Goal: Information Seeking & Learning: Find specific fact

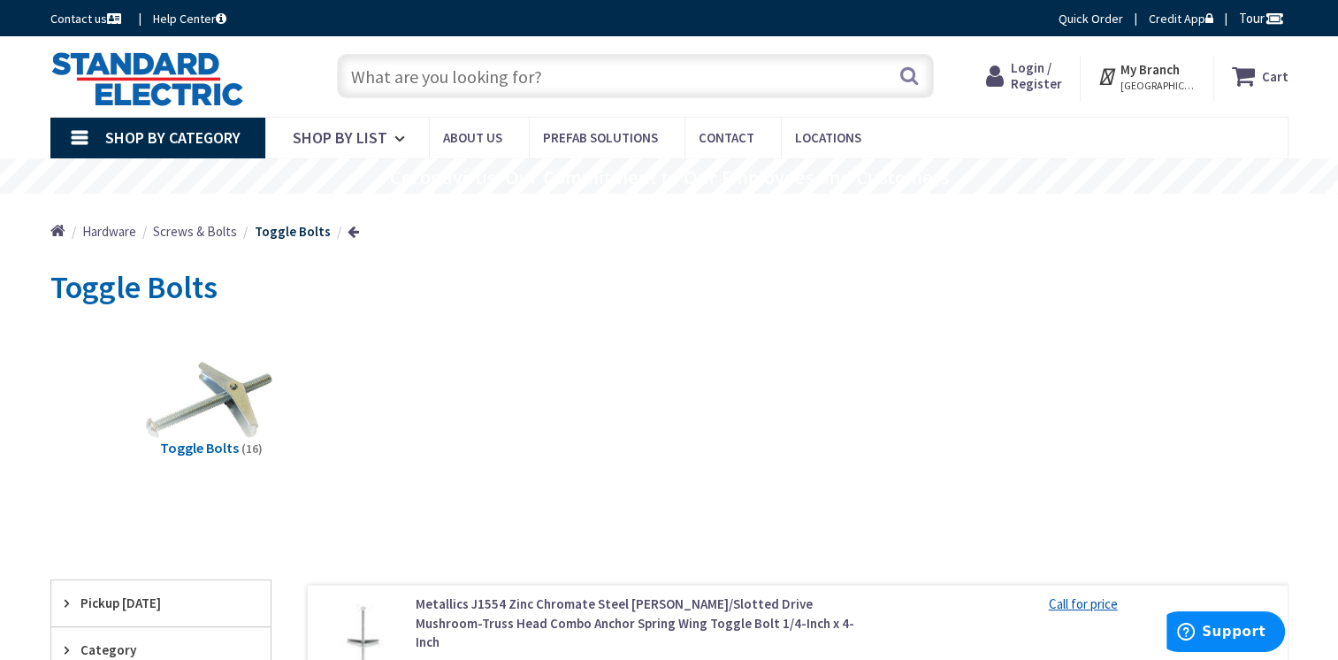
click at [633, 84] on input "text" at bounding box center [635, 76] width 597 height 44
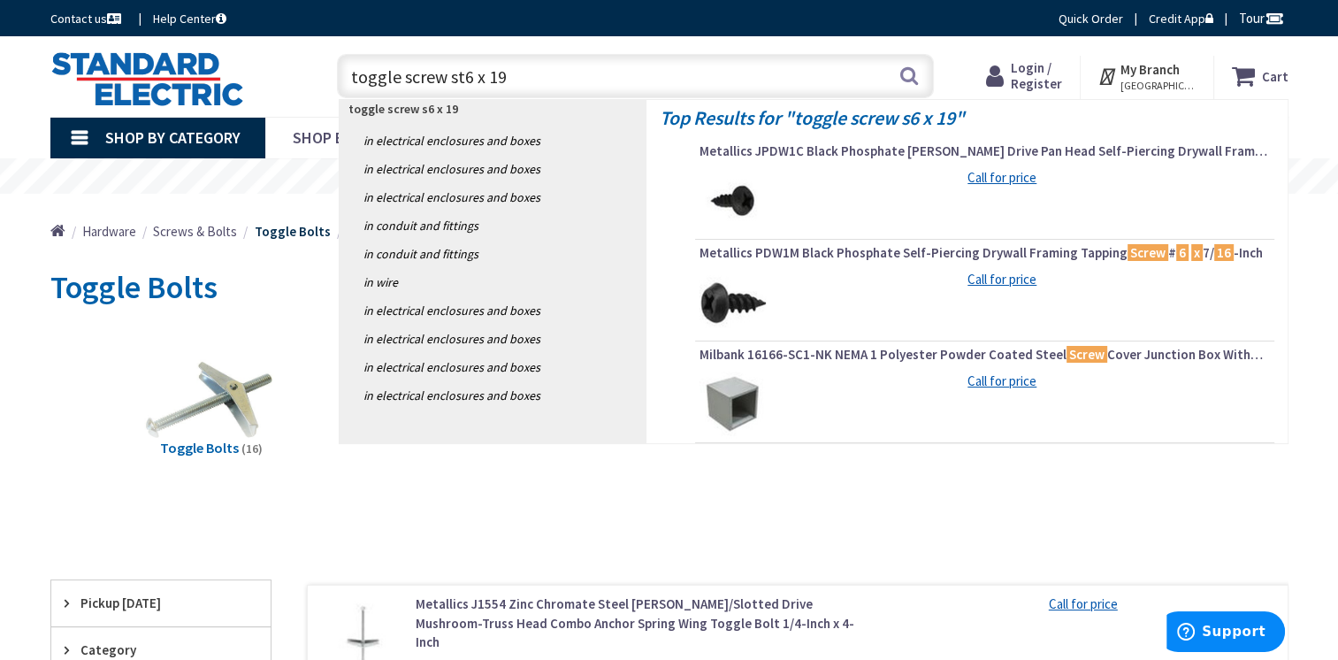
type input "toggle screw st 6 x 19"
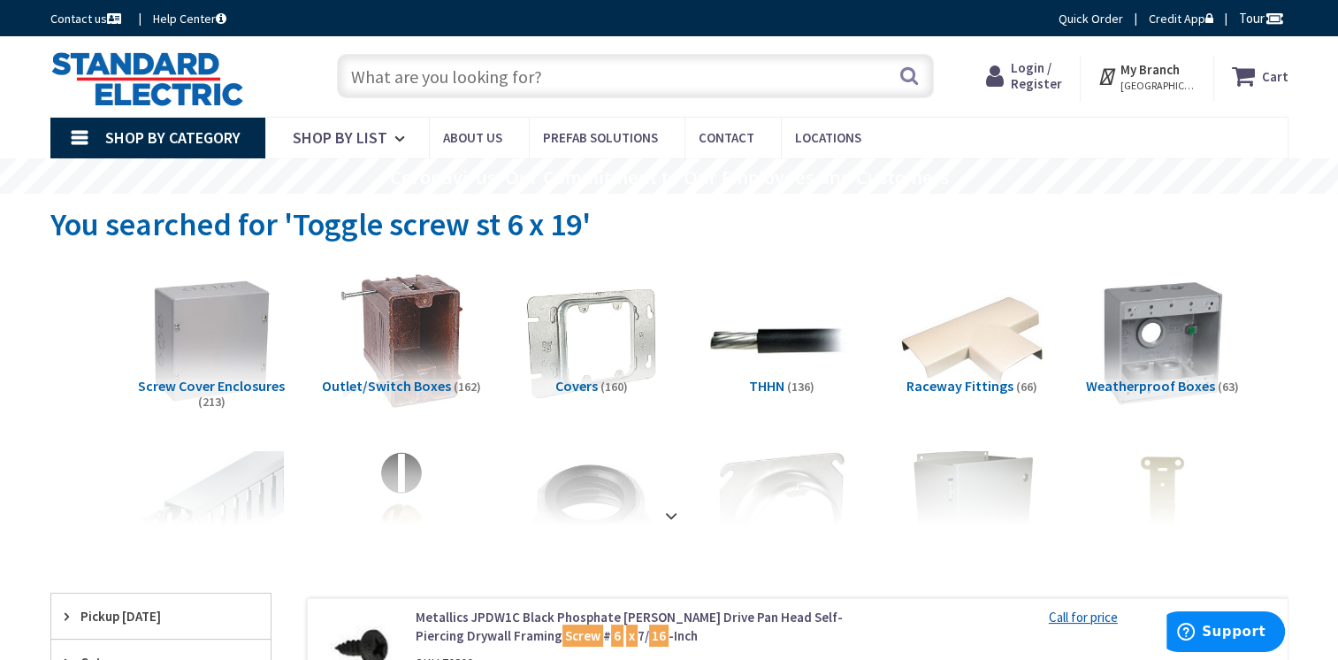
click at [508, 70] on input "text" at bounding box center [635, 76] width 597 height 44
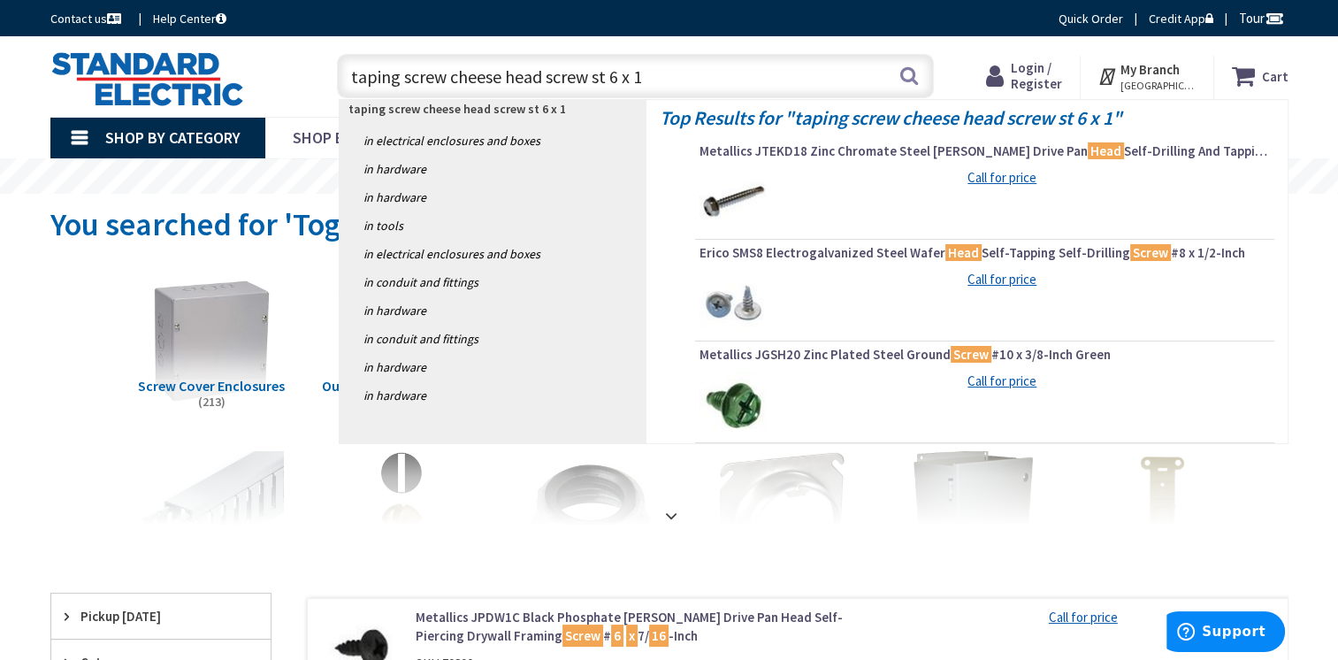
type input "taping screw cheese head screw st 6 x 19"
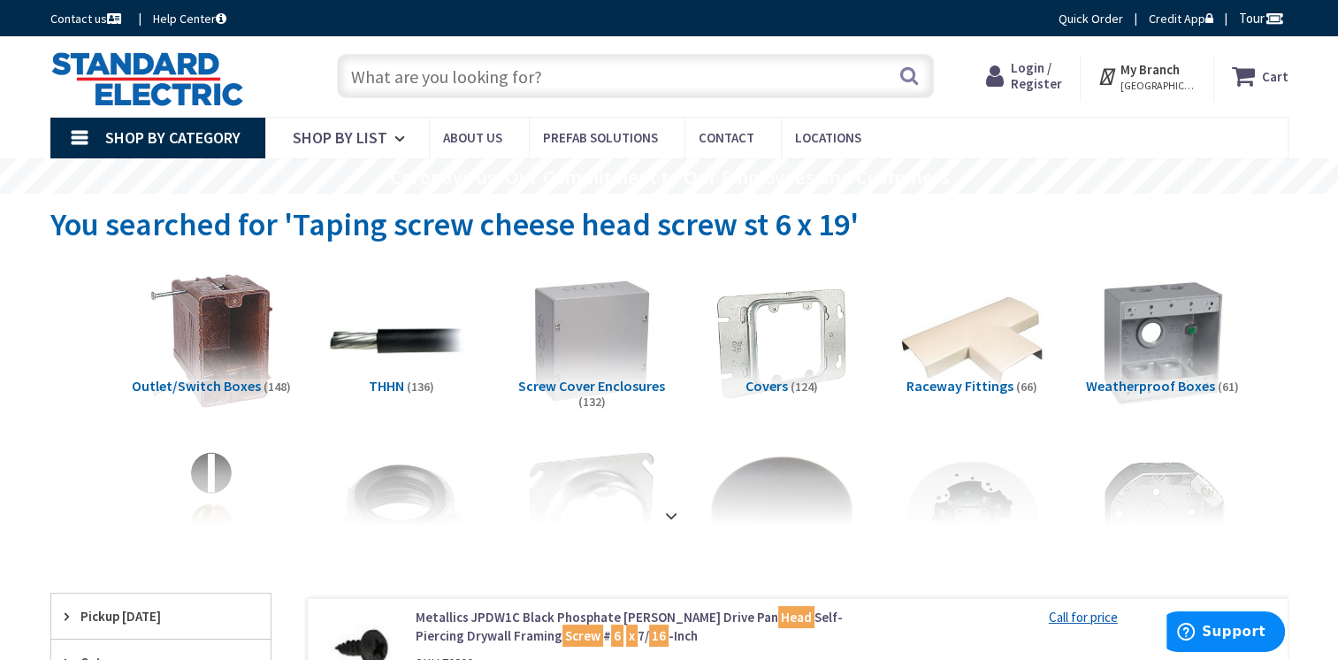
drag, startPoint x: 294, startPoint y: 230, endPoint x: 690, endPoint y: 224, distance: 396.4
click at [709, 218] on span "You searched for 'Taping screw cheese head screw st 6 x 19'" at bounding box center [454, 224] width 809 height 40
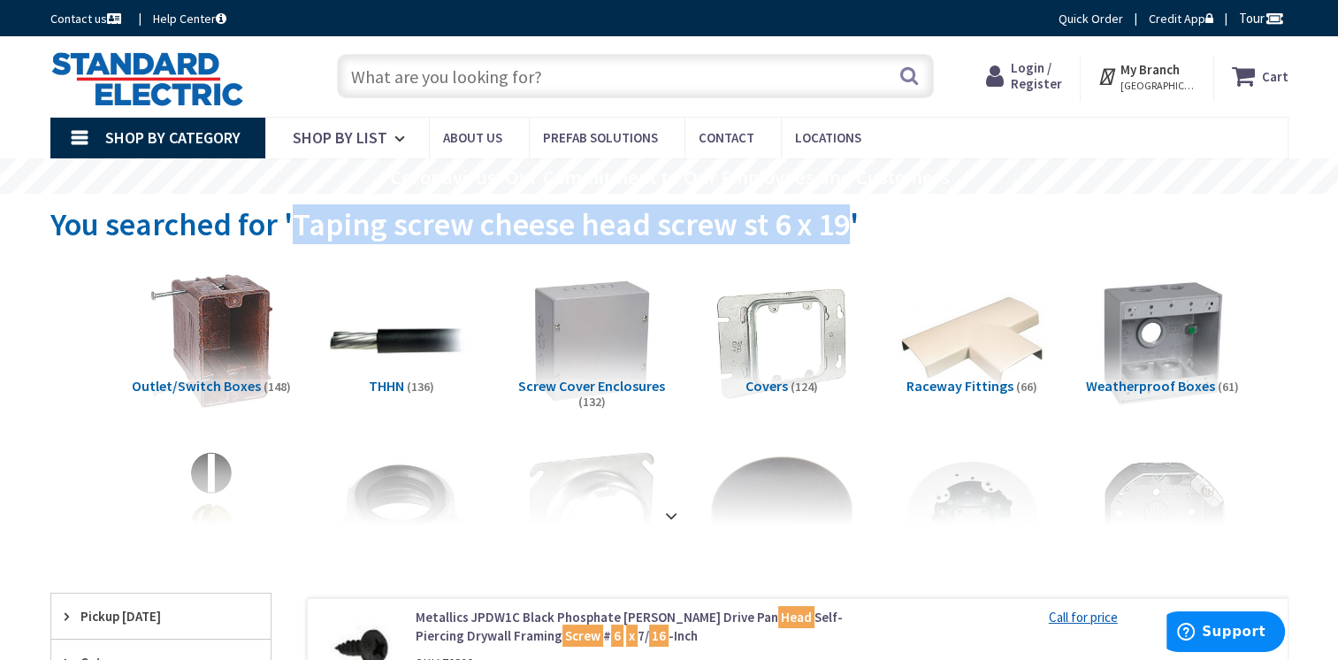
drag, startPoint x: 840, startPoint y: 218, endPoint x: 294, endPoint y: 221, distance: 546.7
click at [294, 221] on span "You searched for 'Taping screw cheese head screw st 6 x 19'" at bounding box center [454, 224] width 809 height 40
copy span "Taping screw cheese head screw st 6 x 19"
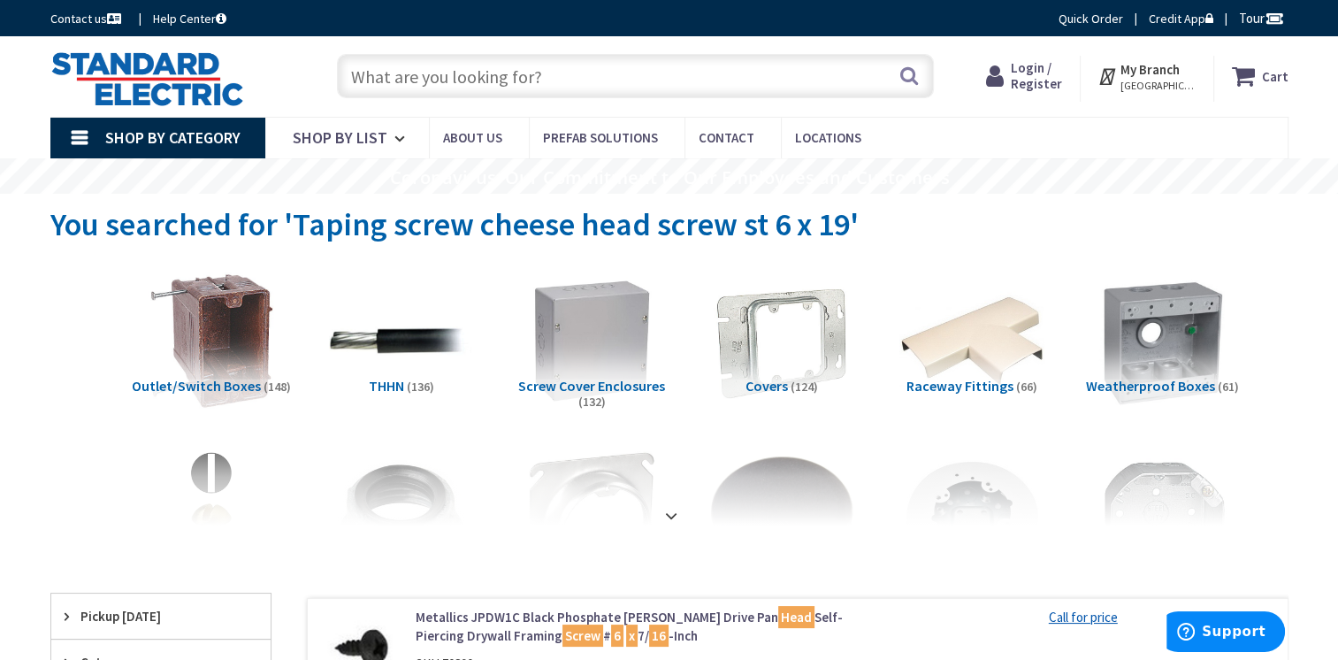
click at [561, 73] on input "text" at bounding box center [635, 76] width 597 height 44
paste input "Taping screw cheese head screw st 6 x 19"
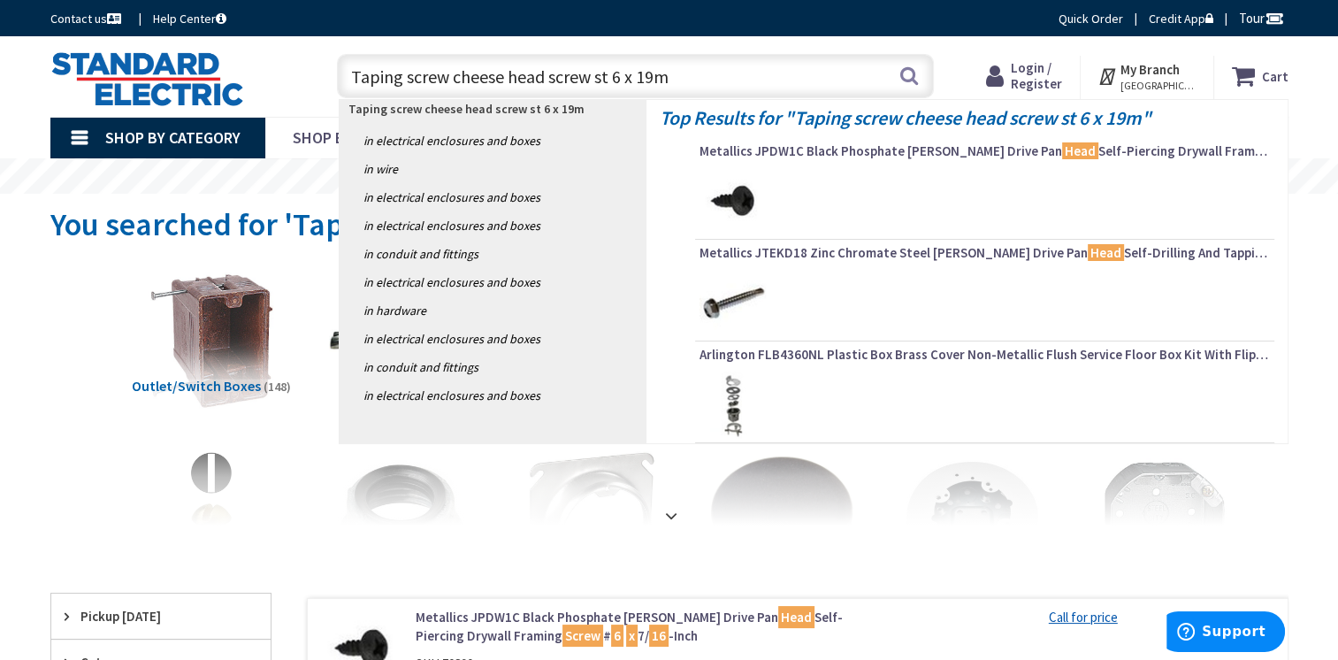
type input "Taping screw cheese head screw st 6 x 19mm"
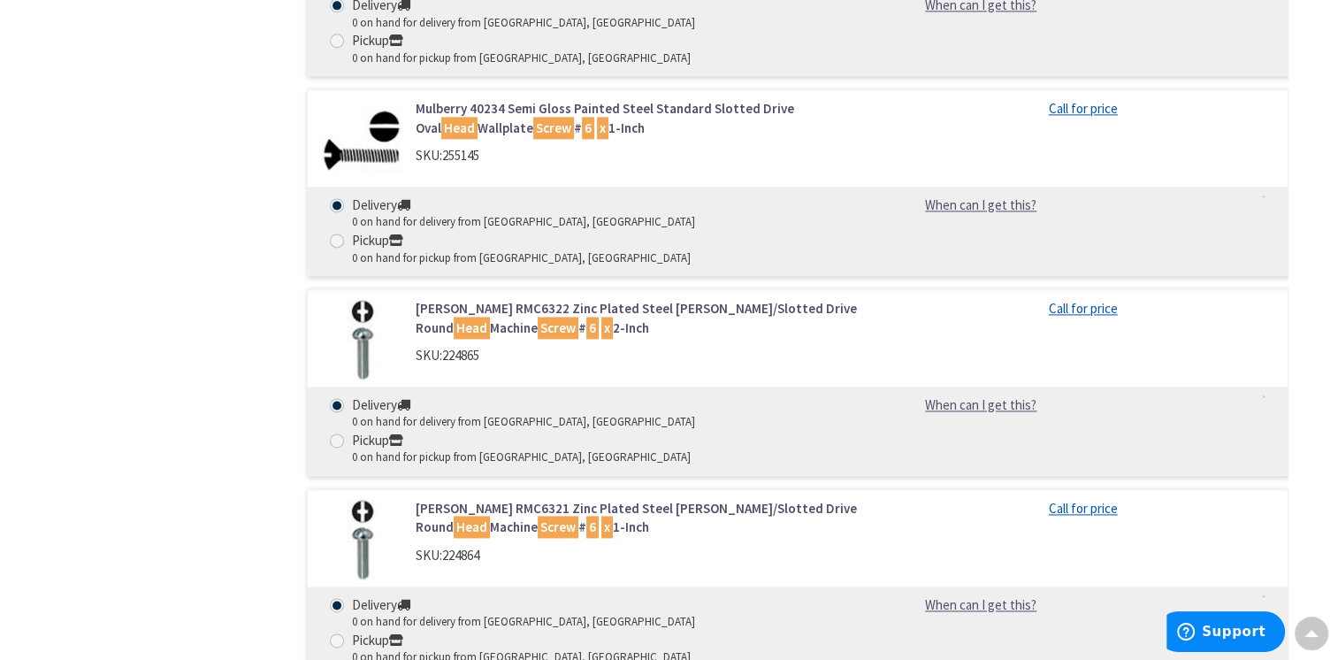
scroll to position [9112, 0]
